Goal: Use online tool/utility: Utilize a website feature to perform a specific function

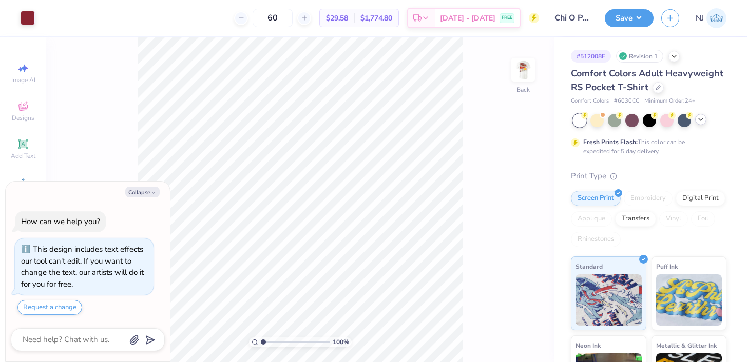
click at [697, 122] on icon at bounding box center [701, 119] width 8 height 8
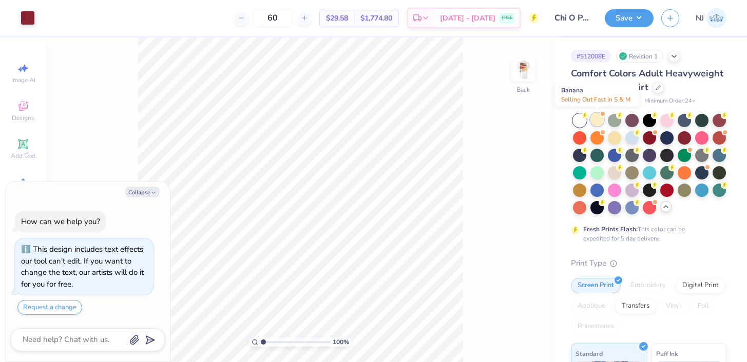
click at [594, 124] on div at bounding box center [596, 119] width 13 height 13
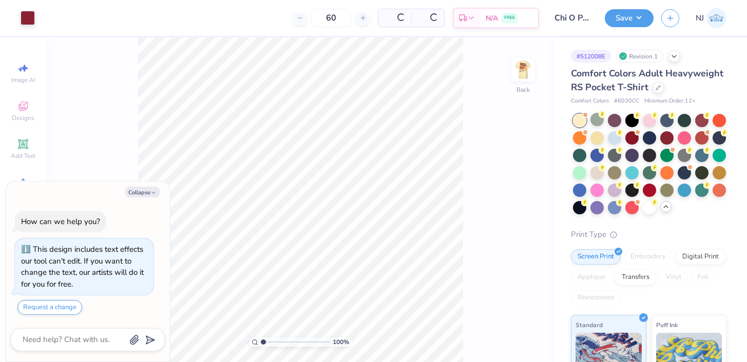
scroll to position [162, 0]
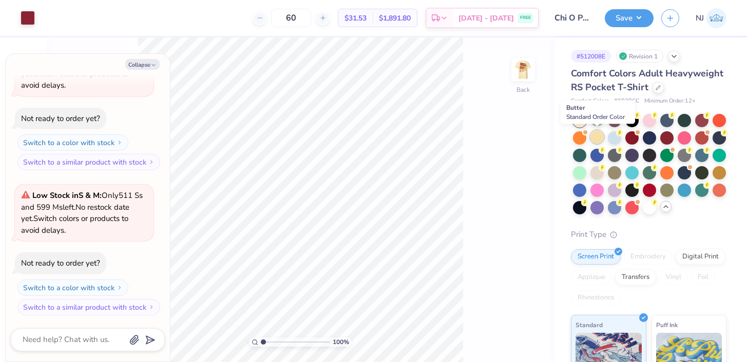
click at [601, 133] on div at bounding box center [596, 136] width 13 height 13
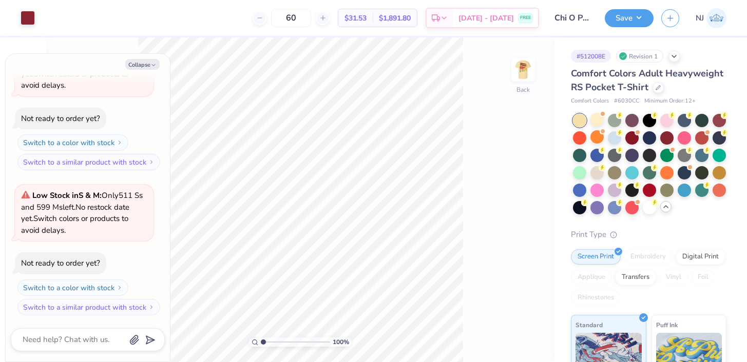
click at [588, 120] on div at bounding box center [649, 164] width 153 height 101
click at [600, 119] on div at bounding box center [596, 119] width 13 height 13
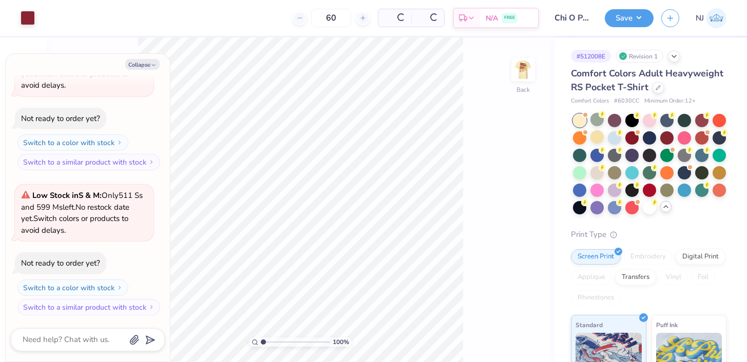
scroll to position [307, 0]
click at [523, 70] on img at bounding box center [523, 69] width 41 height 41
click at [105, 20] on div at bounding box center [101, 17] width 14 height 14
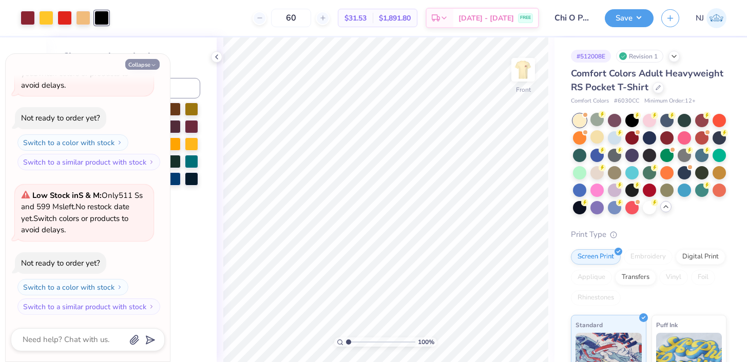
click at [145, 61] on button "Collapse" at bounding box center [142, 64] width 34 height 11
type textarea "x"
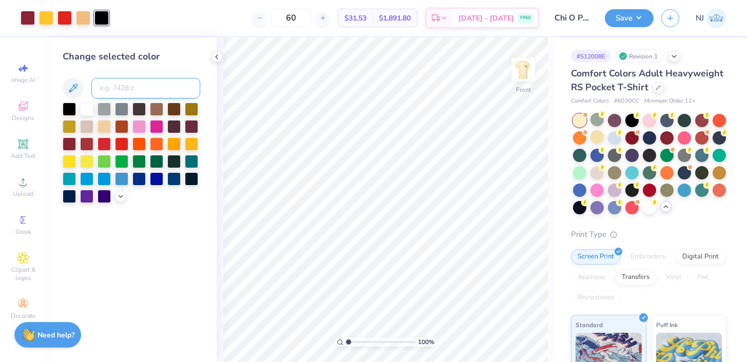
click at [121, 85] on input at bounding box center [145, 88] width 109 height 21
type input "156"
click at [215, 53] on icon at bounding box center [217, 57] width 8 height 8
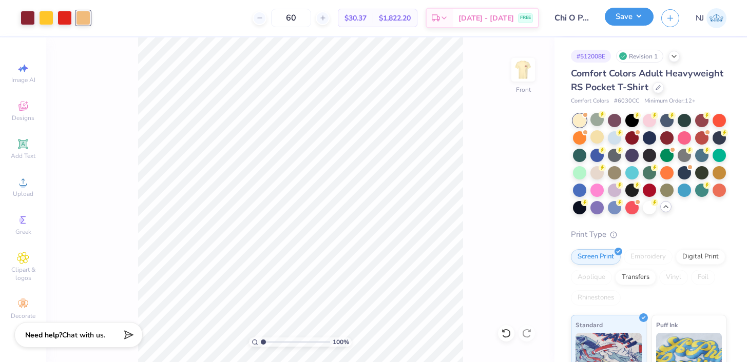
click at [618, 21] on button "Save" at bounding box center [629, 17] width 49 height 18
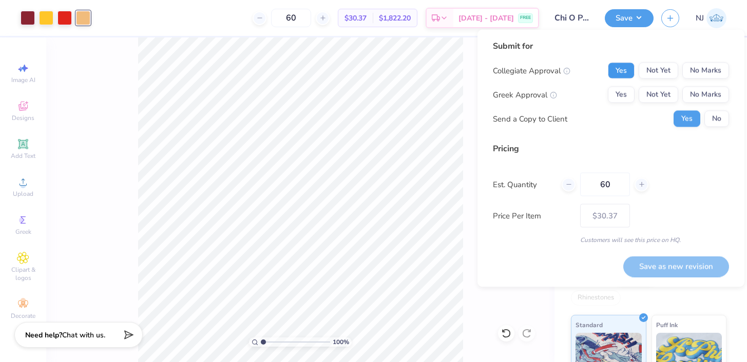
click at [623, 71] on button "Yes" at bounding box center [621, 71] width 27 height 16
click at [620, 93] on button "Yes" at bounding box center [621, 95] width 27 height 16
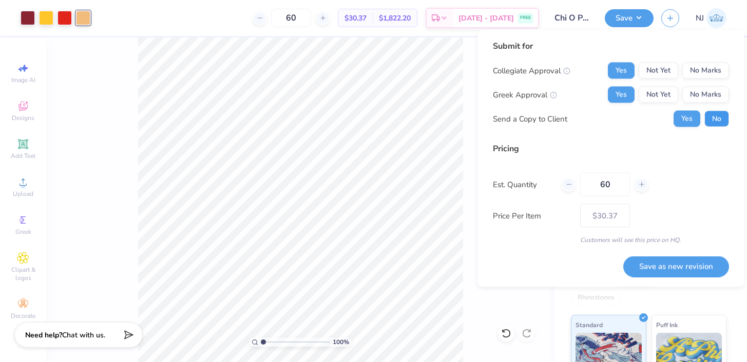
click at [720, 111] on button "No" at bounding box center [716, 119] width 25 height 16
click at [654, 268] on button "Save as new revision" at bounding box center [676, 266] width 106 height 21
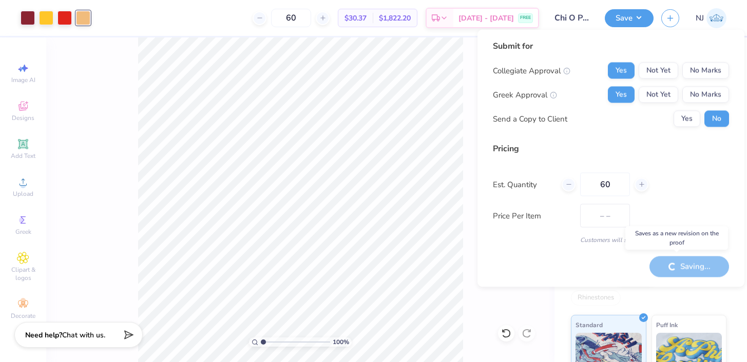
type input "$30.37"
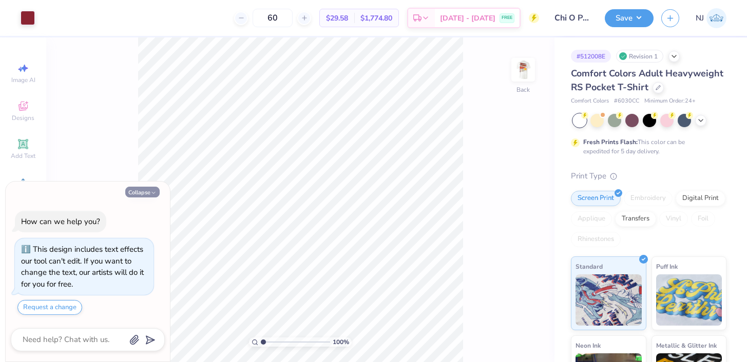
click at [152, 192] on polyline "button" at bounding box center [153, 193] width 3 height 2
type textarea "x"
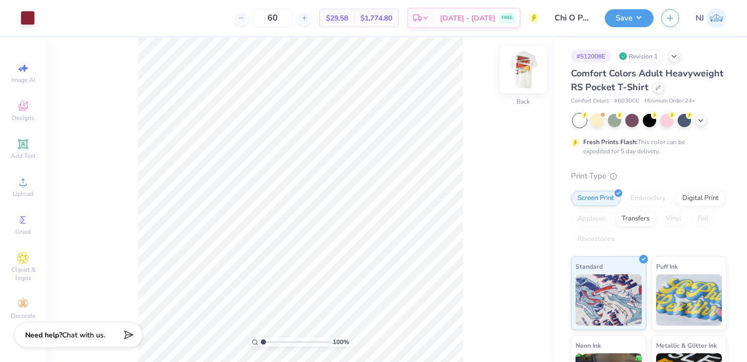
click at [519, 62] on img at bounding box center [523, 69] width 41 height 41
click at [103, 20] on div at bounding box center [101, 17] width 14 height 14
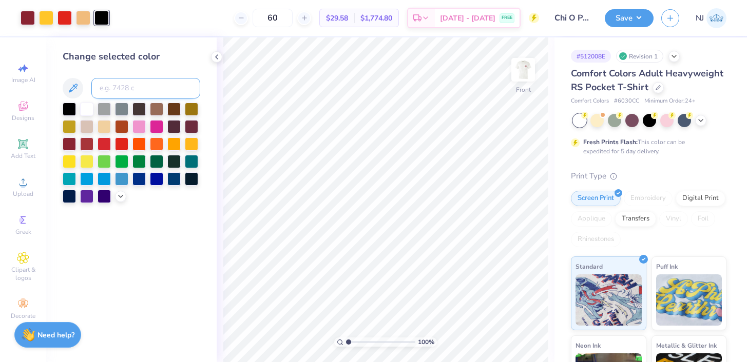
click at [140, 81] on input at bounding box center [145, 88] width 109 height 21
type input "156"
click at [219, 55] on icon at bounding box center [217, 57] width 8 height 8
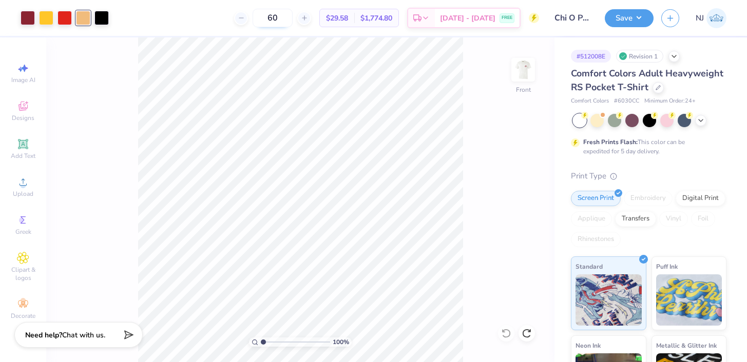
click at [291, 19] on input "60" at bounding box center [273, 18] width 40 height 18
type input "6"
type input "48"
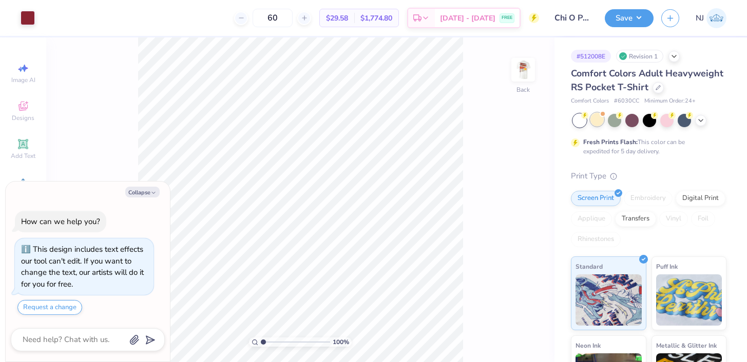
click at [592, 118] on div at bounding box center [596, 119] width 13 height 13
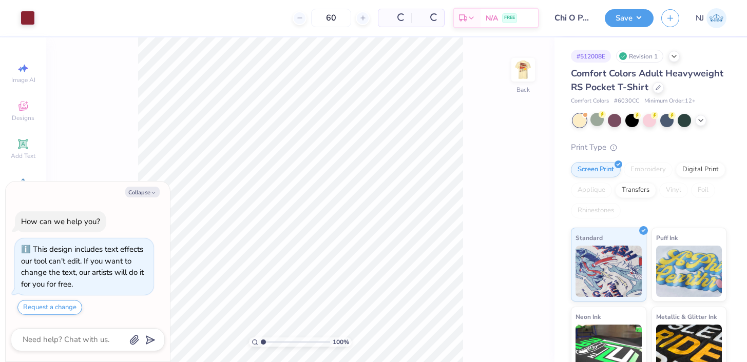
scroll to position [162, 0]
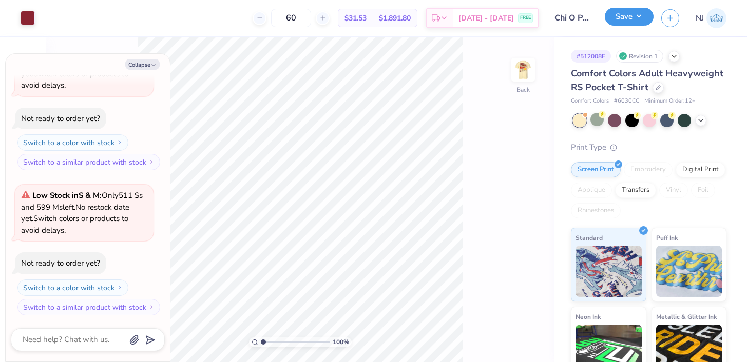
click at [616, 24] on button "Save" at bounding box center [629, 17] width 49 height 18
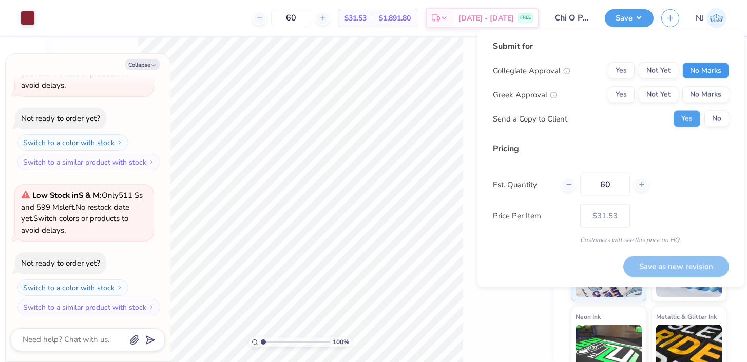
click at [692, 69] on button "No Marks" at bounding box center [705, 71] width 47 height 16
click at [637, 74] on div "Yes Not Yet No Marks" at bounding box center [668, 71] width 121 height 16
click at [629, 69] on button "Yes" at bounding box center [621, 71] width 27 height 16
click at [629, 90] on button "Yes" at bounding box center [621, 95] width 27 height 16
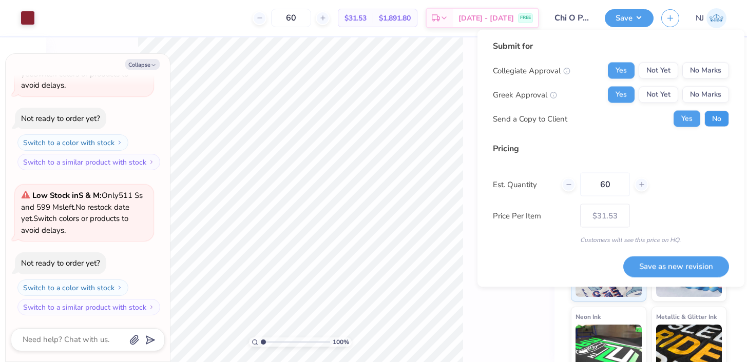
click at [710, 126] on button "No" at bounding box center [716, 119] width 25 height 16
type textarea "x"
click at [613, 183] on input "60" at bounding box center [605, 185] width 50 height 24
click at [698, 259] on button "Save as new revision" at bounding box center [676, 266] width 106 height 21
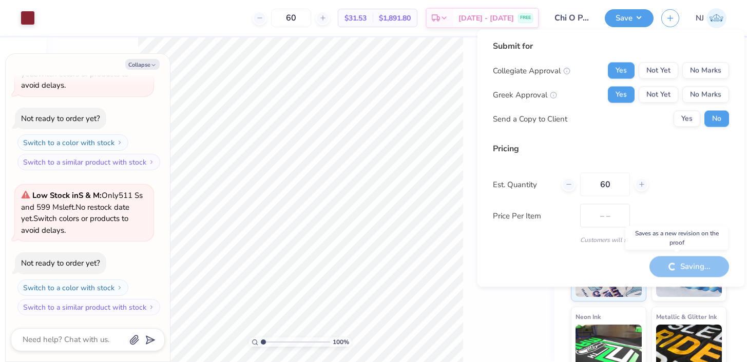
type input "$31.53"
type textarea "x"
